Goal: Navigation & Orientation: Find specific page/section

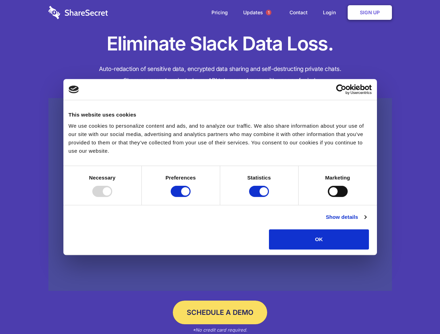
click at [112, 197] on div at bounding box center [102, 191] width 20 height 11
click at [191, 197] on input "Preferences" at bounding box center [181, 191] width 20 height 11
checkbox input "false"
click at [260, 197] on input "Statistics" at bounding box center [259, 191] width 20 height 11
checkbox input "false"
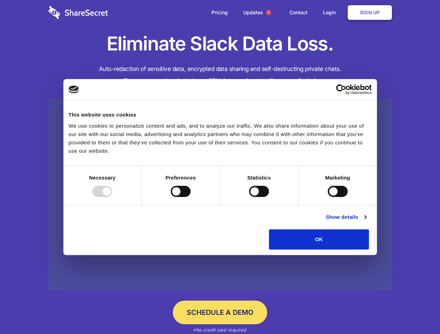
click at [328, 197] on input "Marketing" at bounding box center [338, 191] width 20 height 11
checkbox input "true"
click at [366, 222] on link "Show details" at bounding box center [346, 217] width 40 height 8
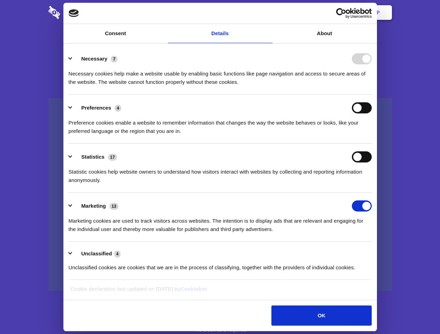
click at [375, 252] on ul "Necessary 7 Necessary cookies help make a website usable by enabling basic func…" at bounding box center [220, 163] width 310 height 235
click at [268, 13] on span "1" at bounding box center [269, 13] width 6 height 6
